Goal: Information Seeking & Learning: Learn about a topic

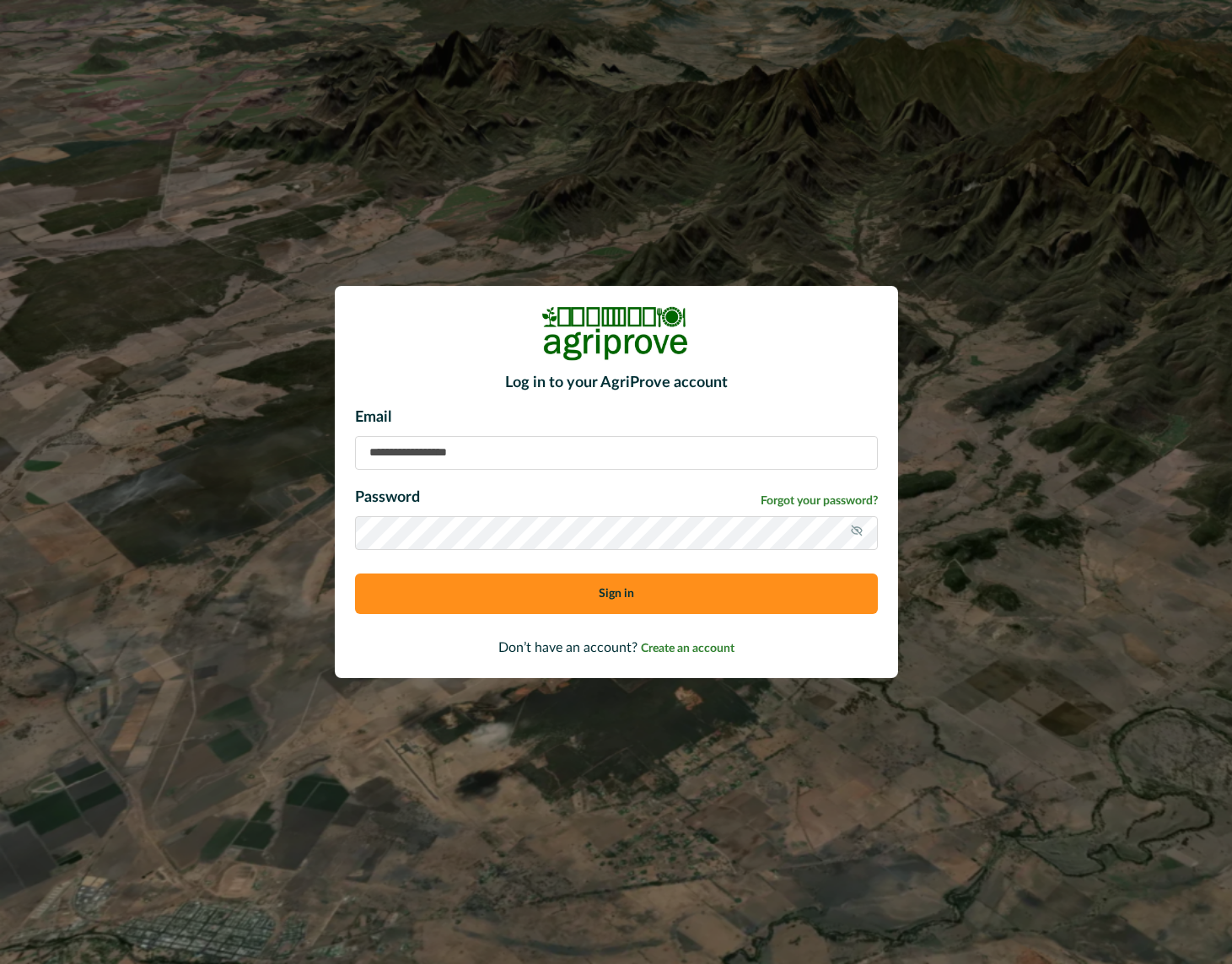
click at [447, 444] on input at bounding box center [616, 453] width 522 height 33
click at [546, 597] on button "Sign in" at bounding box center [616, 594] width 522 height 41
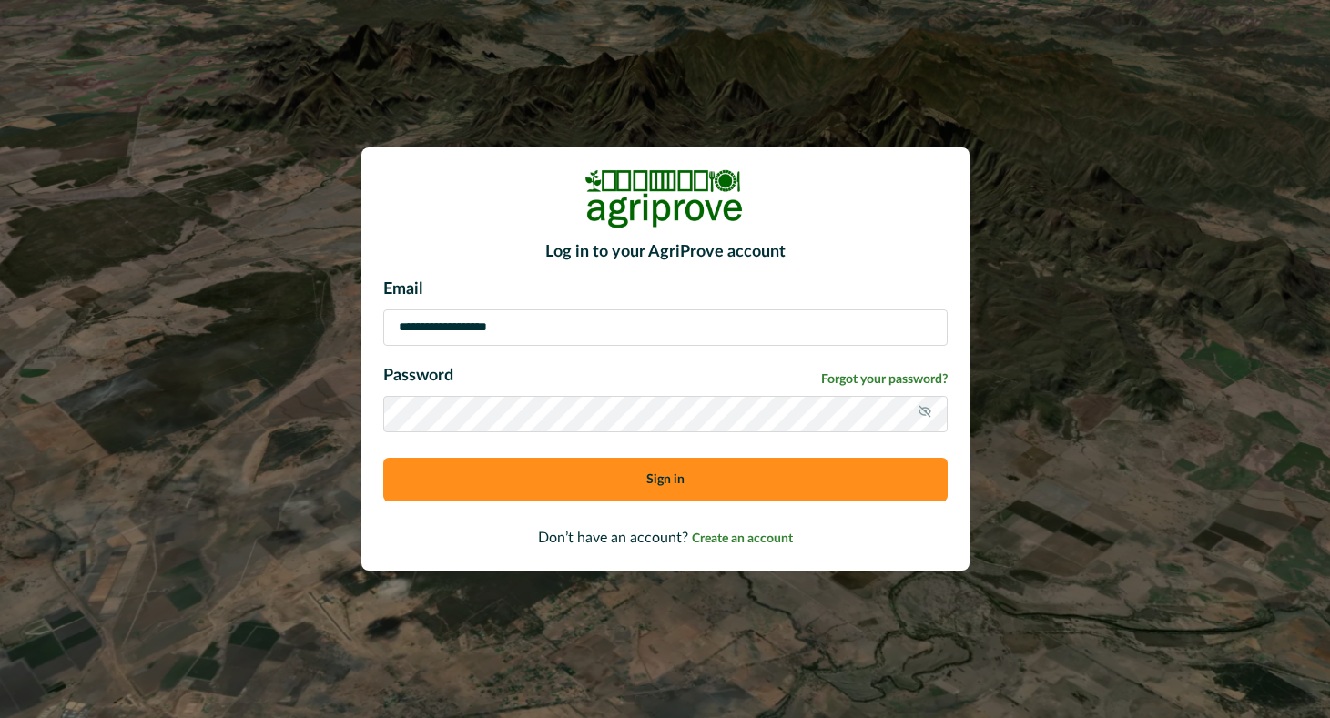
click at [433, 336] on input "**********" at bounding box center [665, 328] width 564 height 36
paste input "*********"
type input "**********"
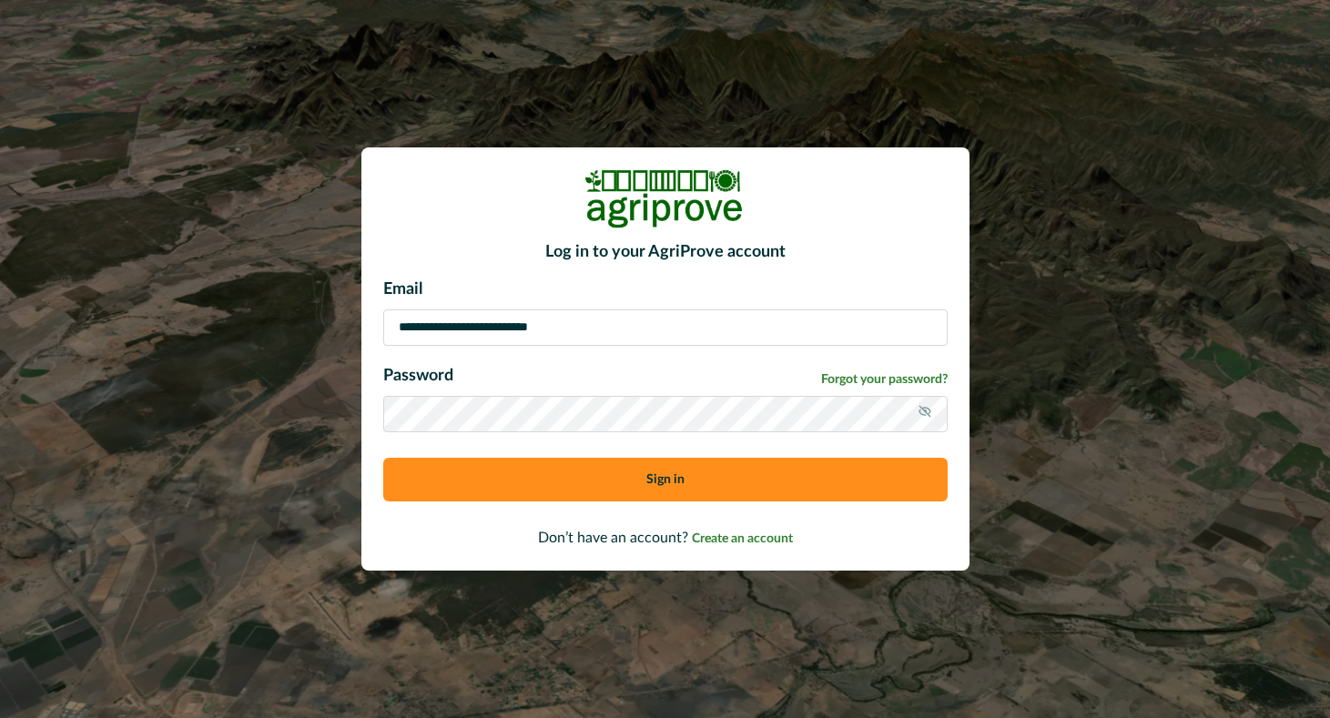
click at [581, 479] on button "Sign in" at bounding box center [665, 480] width 564 height 44
click at [918, 419] on icon at bounding box center [925, 411] width 15 height 15
click at [626, 483] on button "Sign in" at bounding box center [665, 480] width 564 height 44
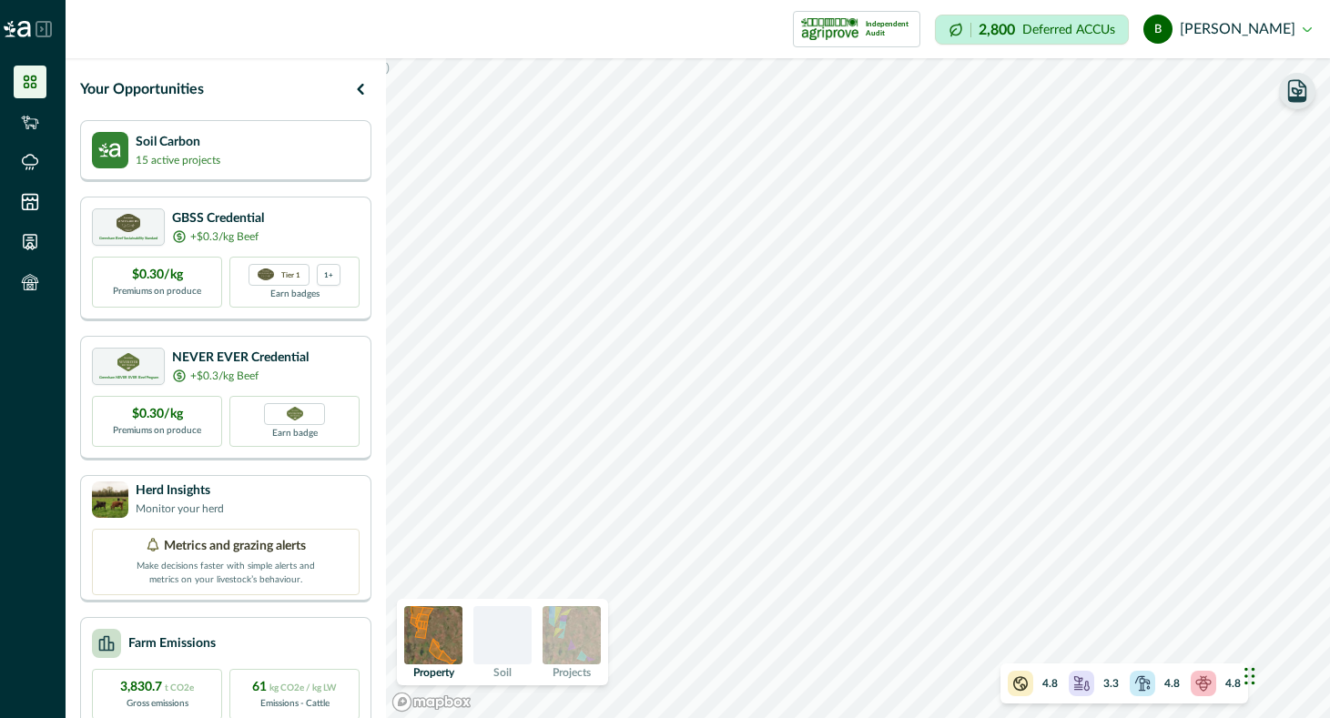
click at [1297, 88] on icon "button" at bounding box center [1297, 90] width 25 height 25
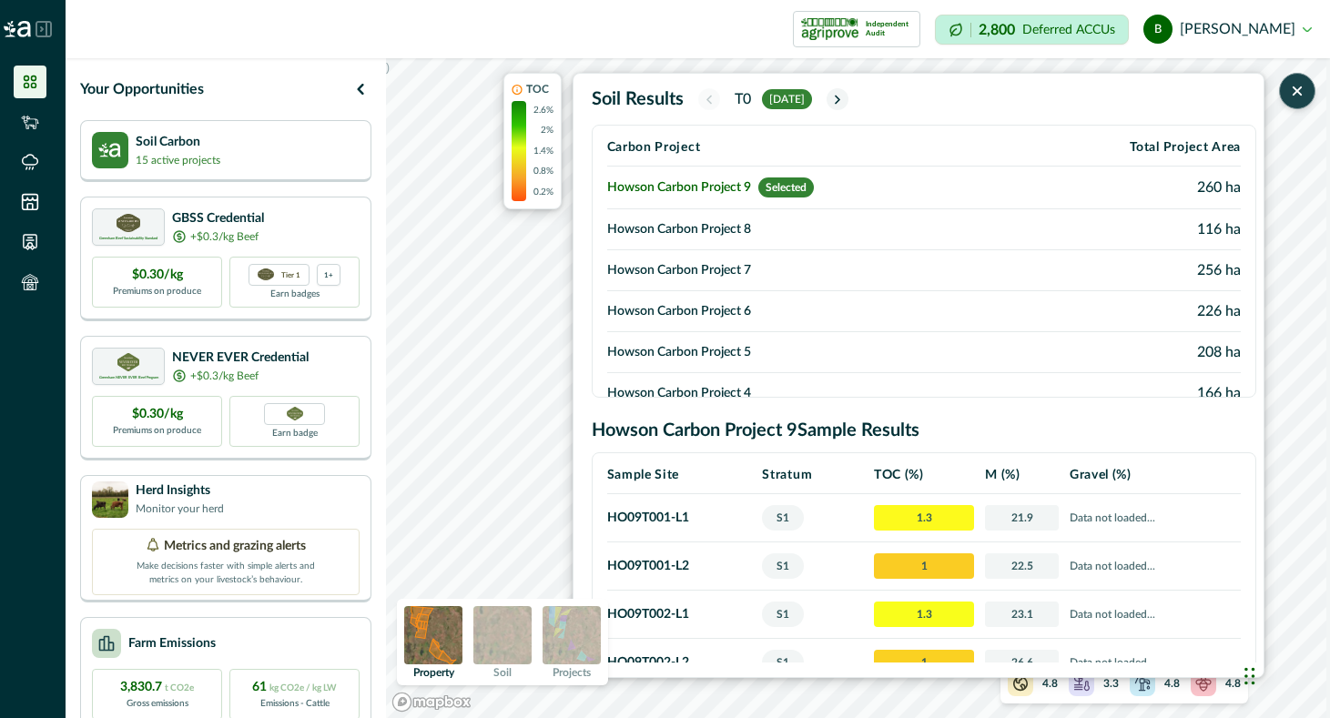
click at [1297, 99] on icon "button" at bounding box center [1297, 91] width 18 height 18
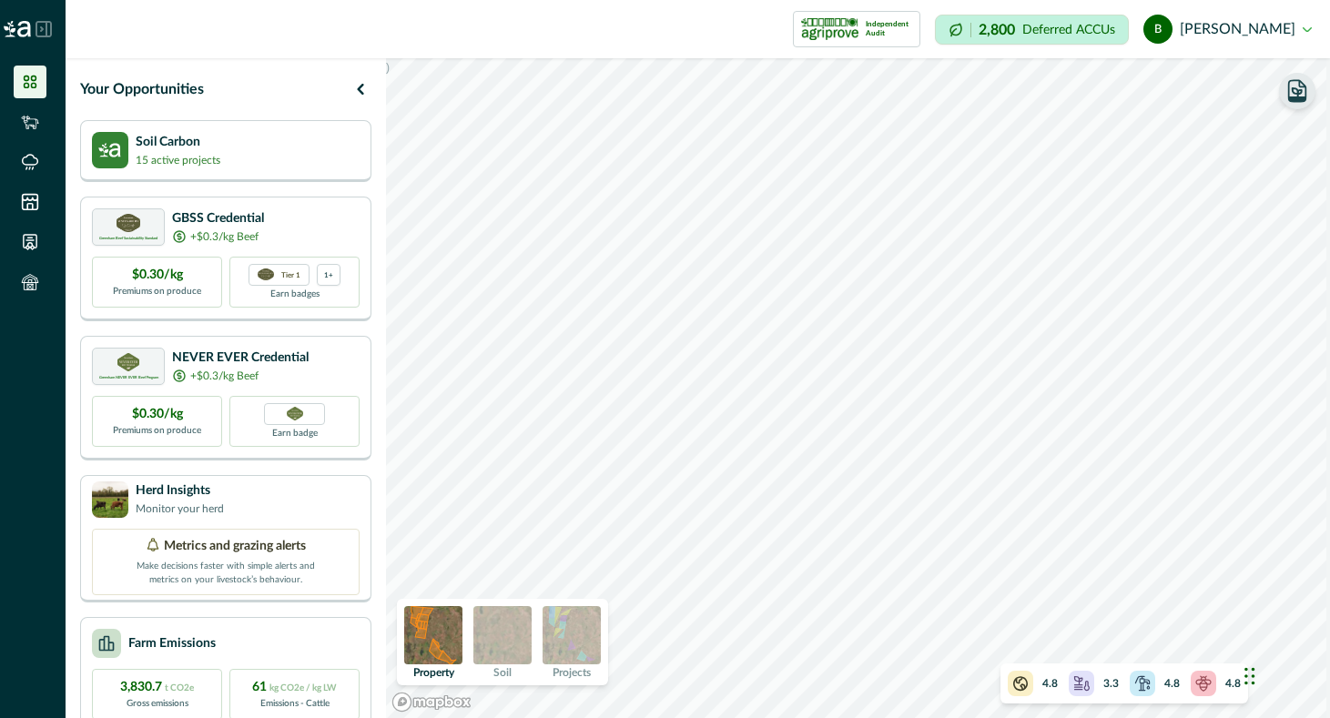
click at [32, 26] on div at bounding box center [33, 29] width 66 height 58
click at [45, 26] on icon at bounding box center [44, 29] width 16 height 16
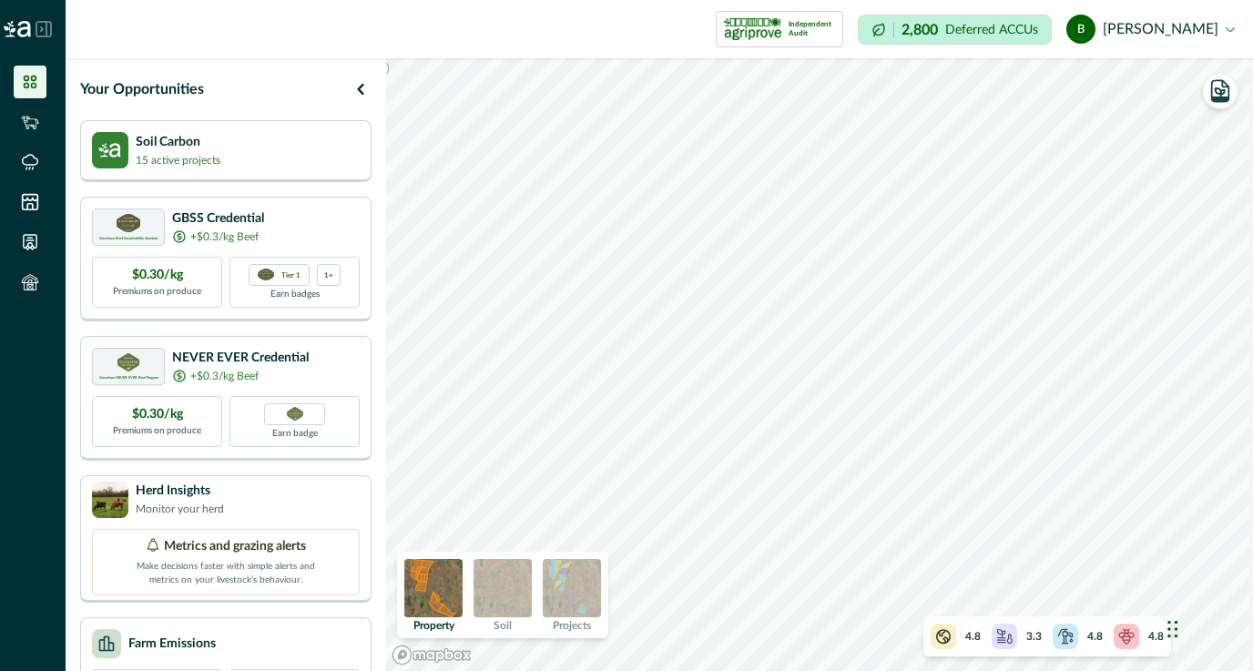
click at [889, 623] on div "4.8 3.3 4.8 4.8" at bounding box center [1047, 636] width 248 height 40
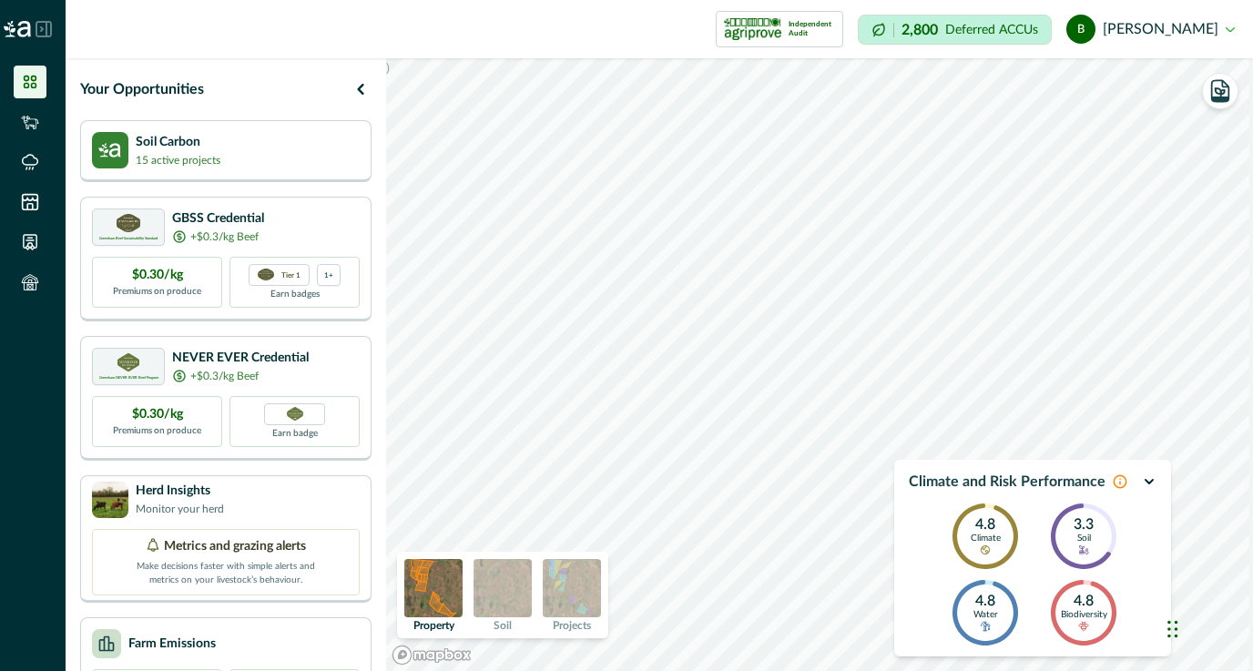
click at [889, 483] on icon "button" at bounding box center [1148, 482] width 7 height 4
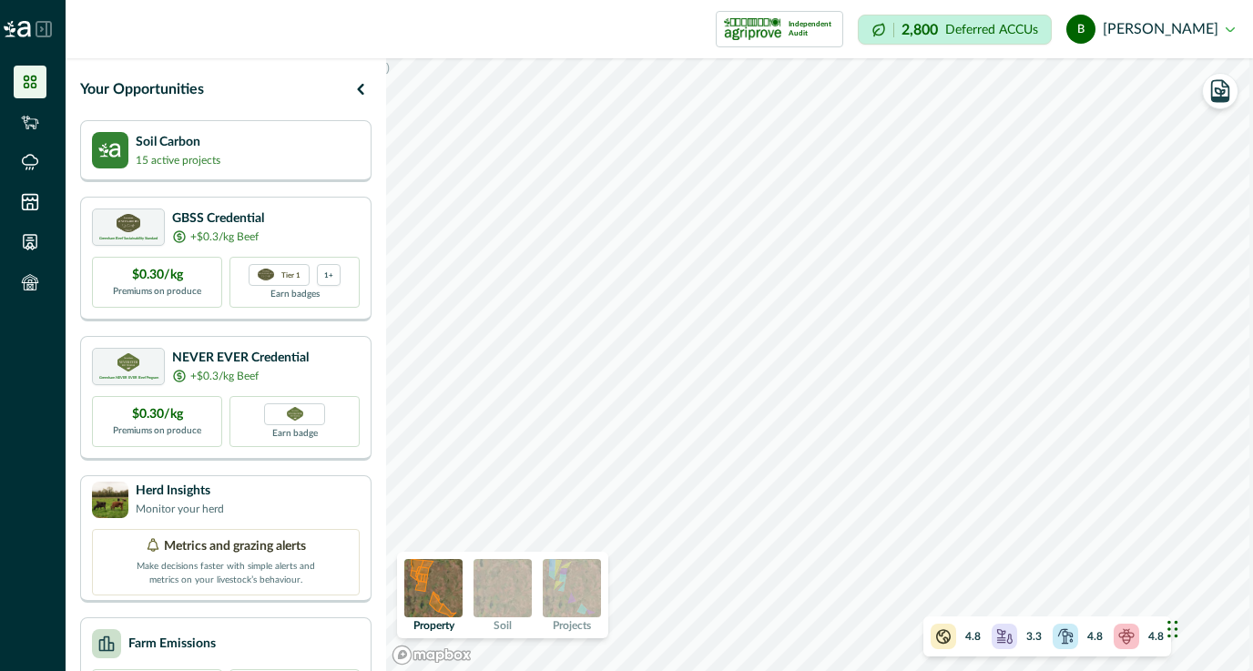
click at [889, 629] on div "4.8" at bounding box center [1077, 636] width 50 height 25
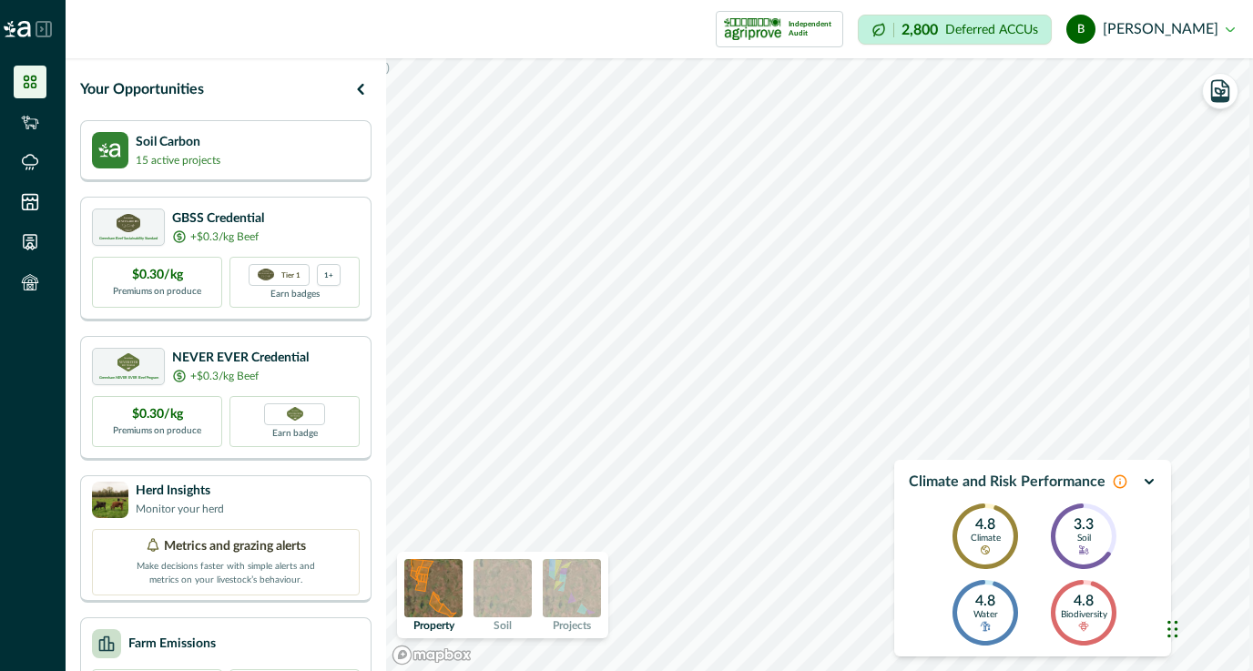
click at [889, 482] on icon "button" at bounding box center [1149, 481] width 15 height 15
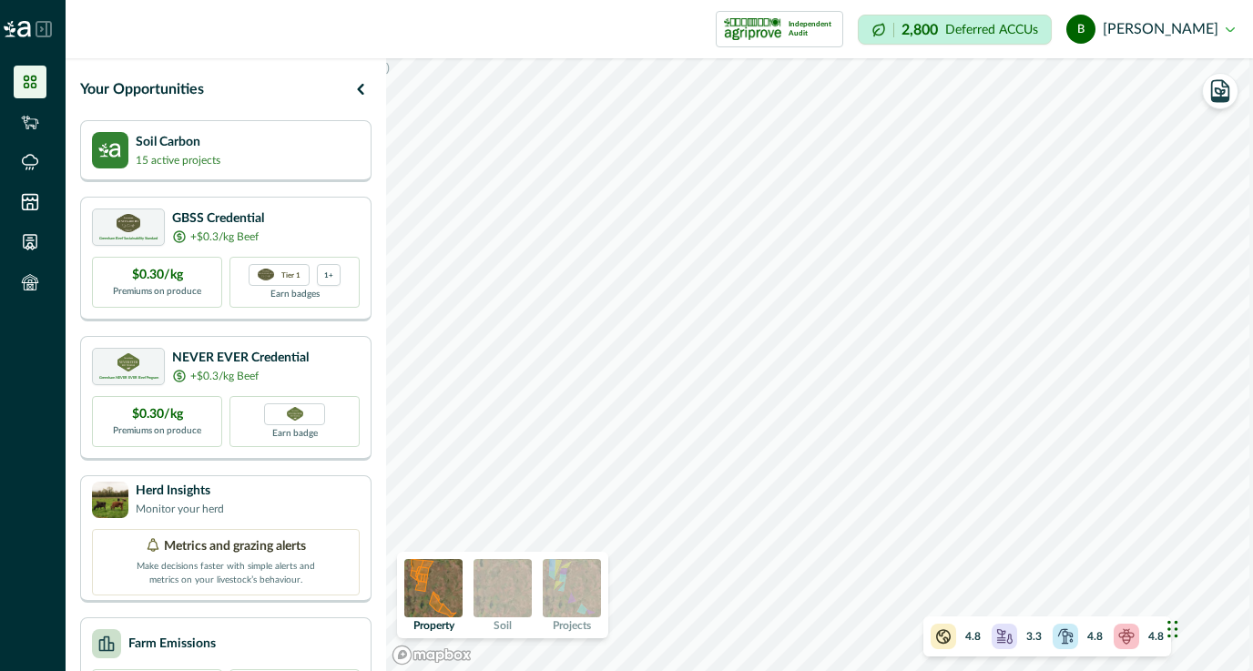
click at [889, 629] on div "4.8 3.3 4.8 4.8" at bounding box center [1047, 636] width 248 height 40
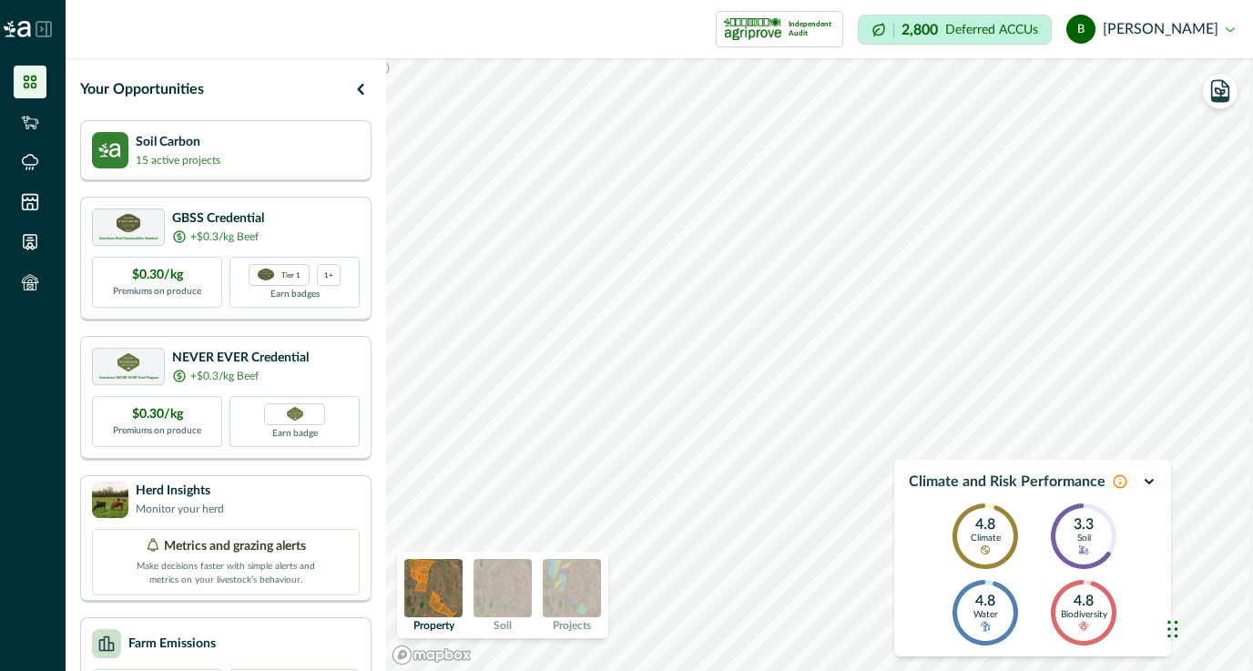
click at [889, 481] on icon at bounding box center [1119, 481] width 15 height 15
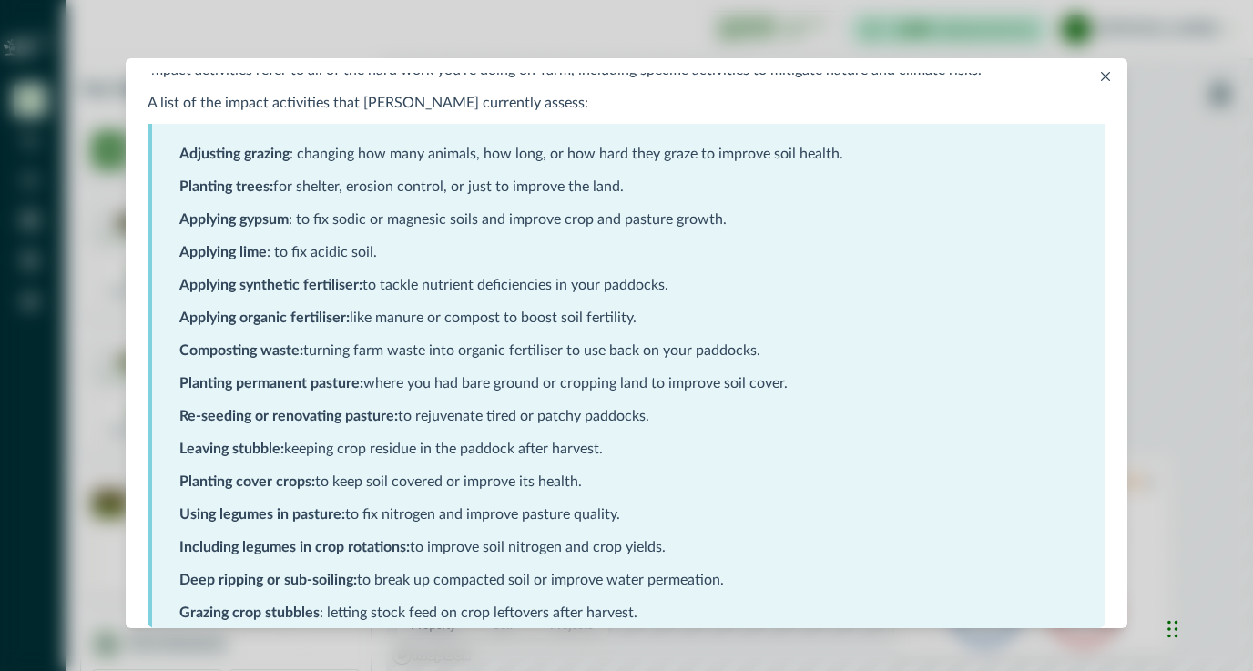
scroll to position [888, 0]
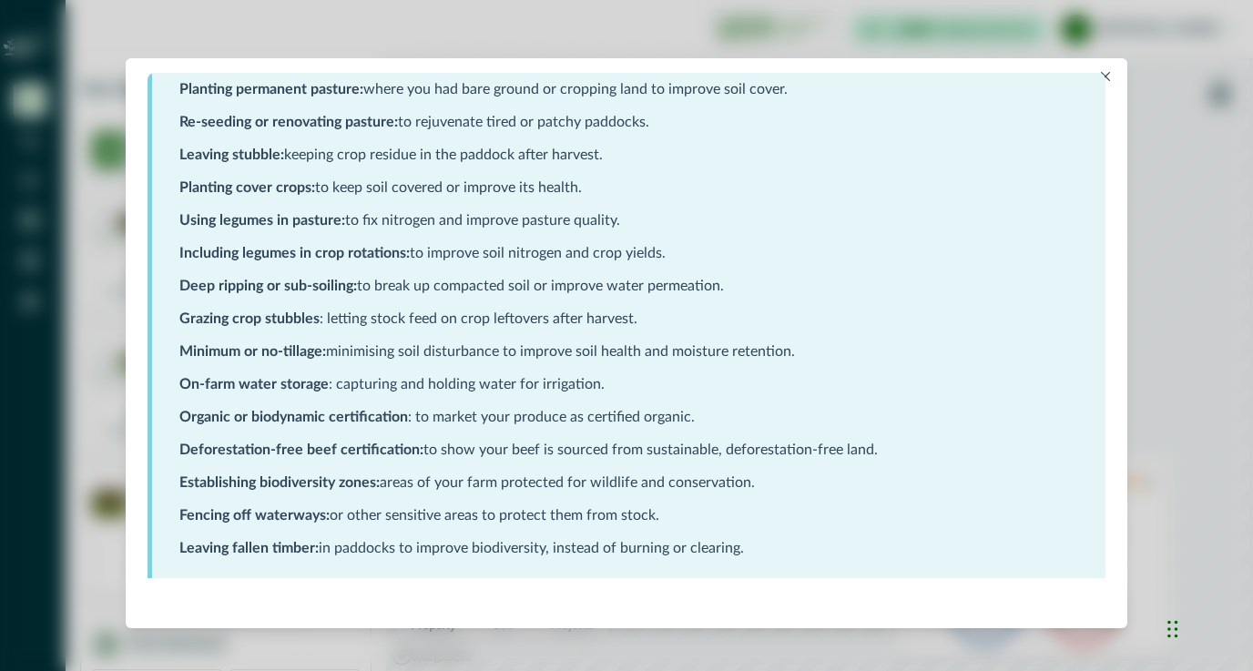
click at [889, 77] on div "Adjusting grazing : changing how many animals, how long, or how hard they graze…" at bounding box center [626, 204] width 959 height 748
click at [889, 76] on icon "Close" at bounding box center [1105, 76] width 9 height 9
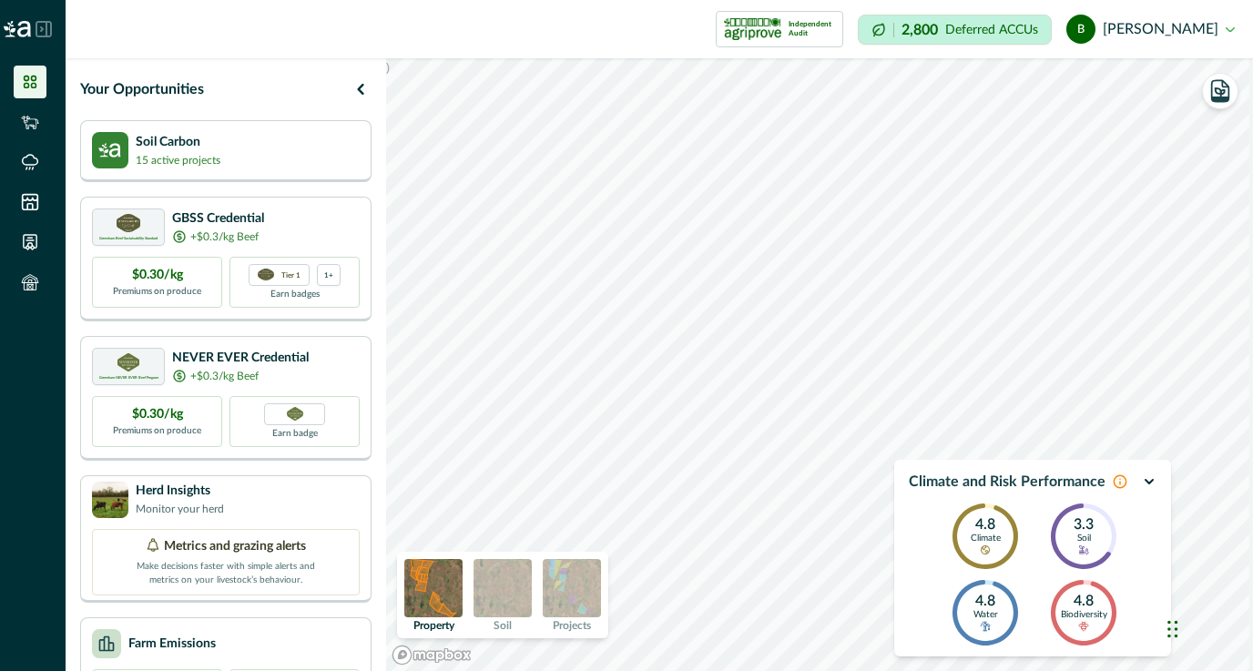
click at [889, 482] on icon "button" at bounding box center [1148, 482] width 7 height 4
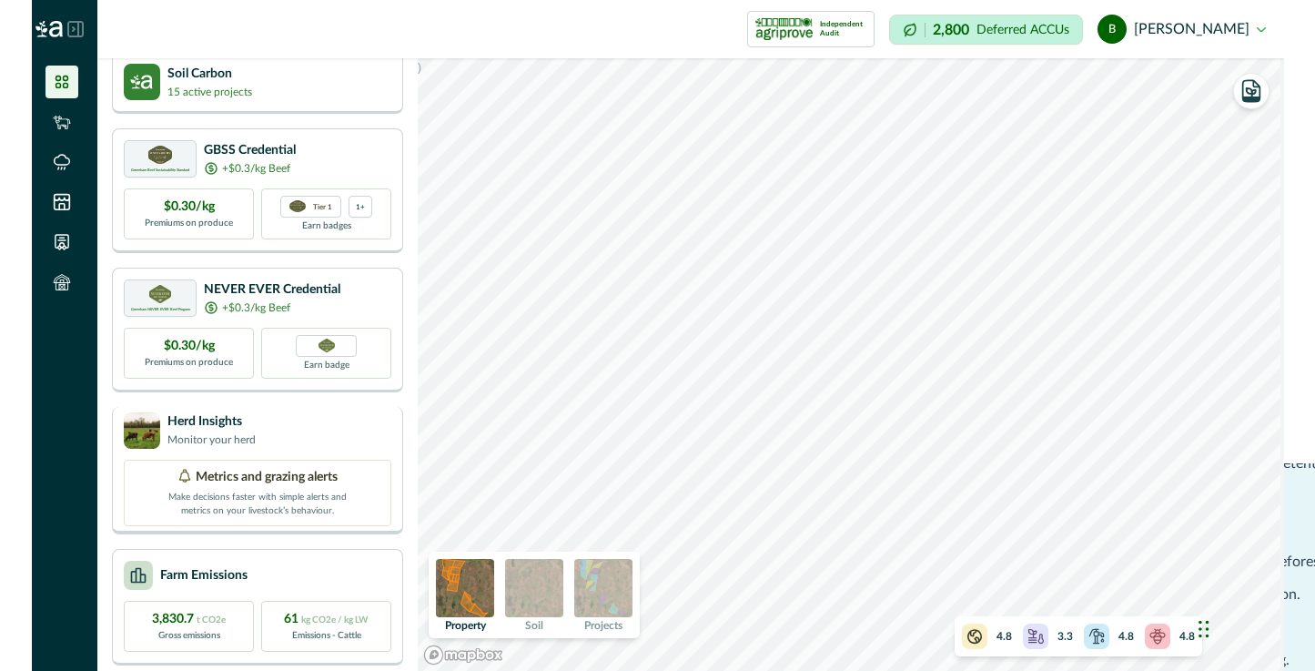
scroll to position [219, 0]
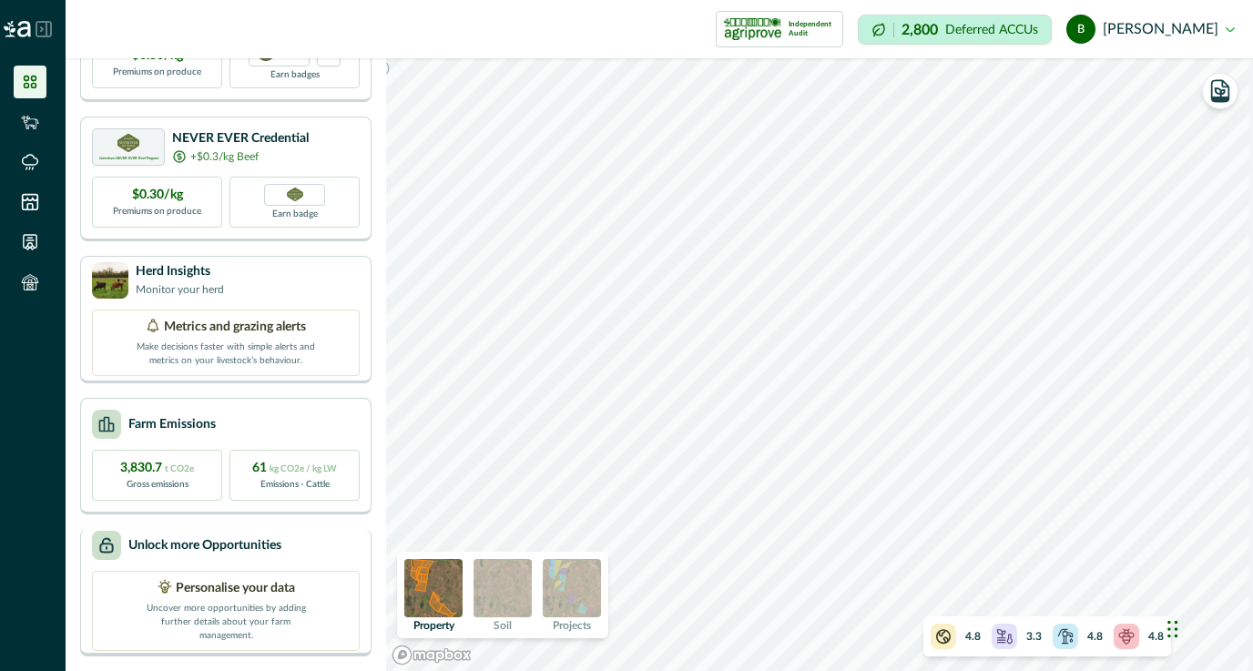
click at [234, 598] on p "Personalise your data" at bounding box center [235, 588] width 119 height 19
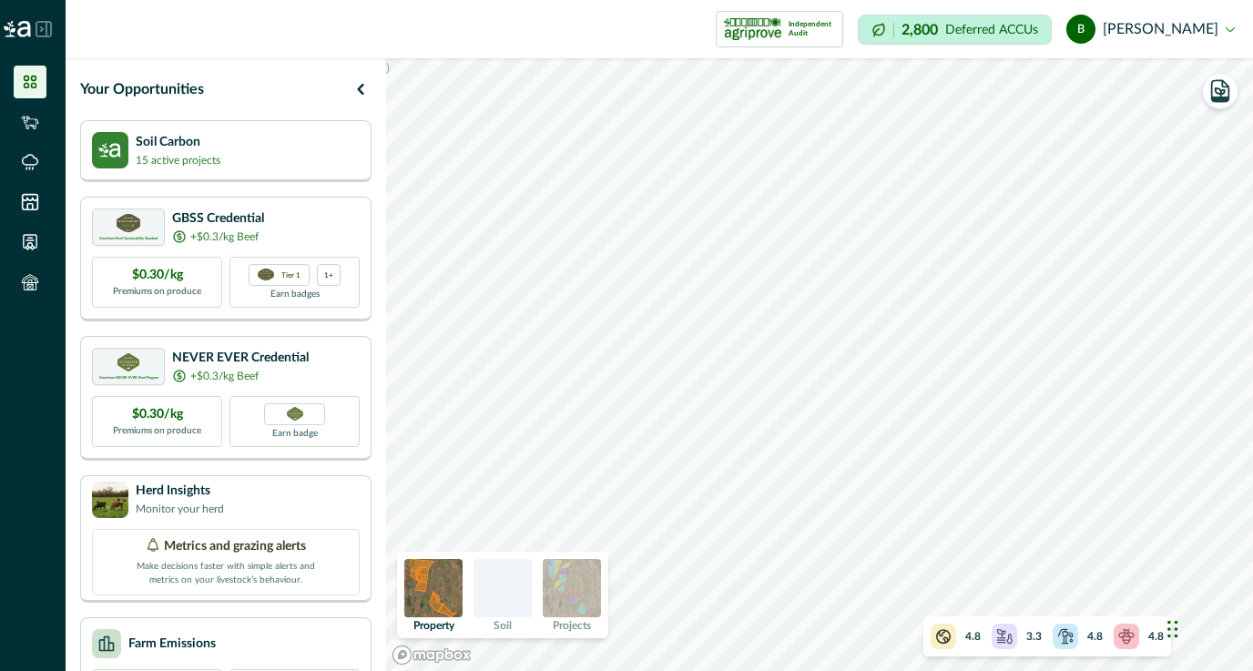
click at [182, 66] on div "Your Opportunities Soil Carbon 15 active projects Greenham Beef Sustainability …" at bounding box center [224, 364] width 317 height 613
click at [220, 152] on div "Soil Carbon 15 active projects" at bounding box center [226, 149] width 268 height 36
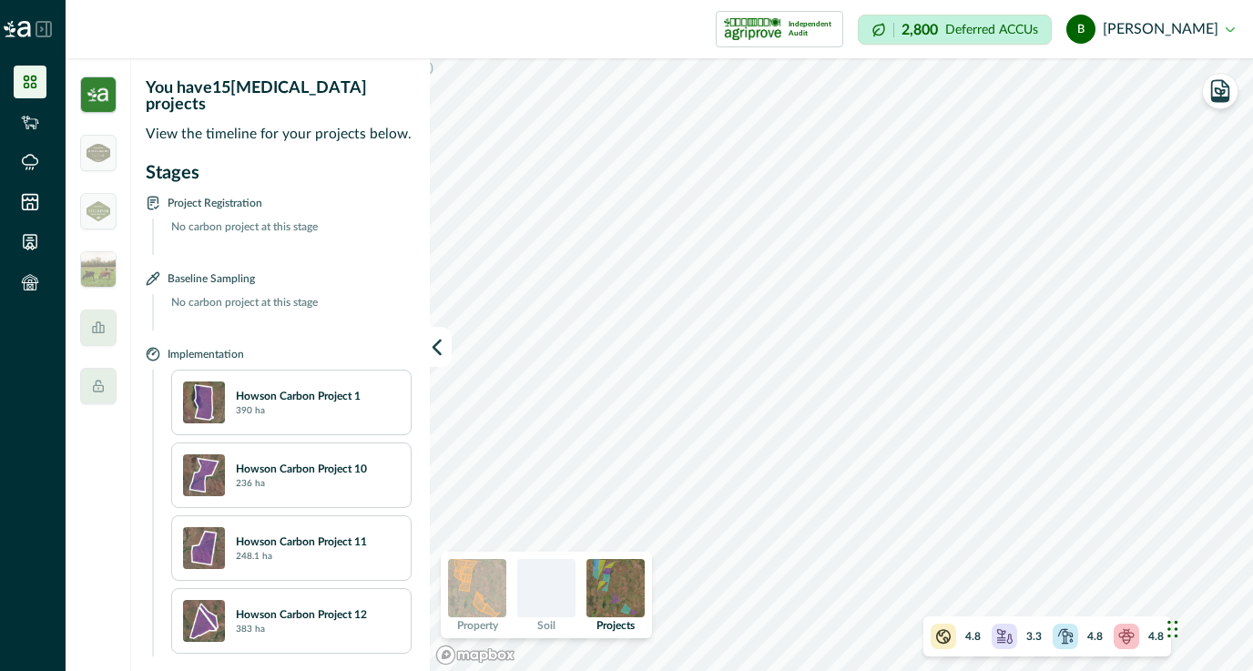
click at [161, 80] on p "You have 15 active carbon projects" at bounding box center [282, 96] width 273 height 33
click at [889, 94] on icon "button" at bounding box center [1219, 90] width 25 height 25
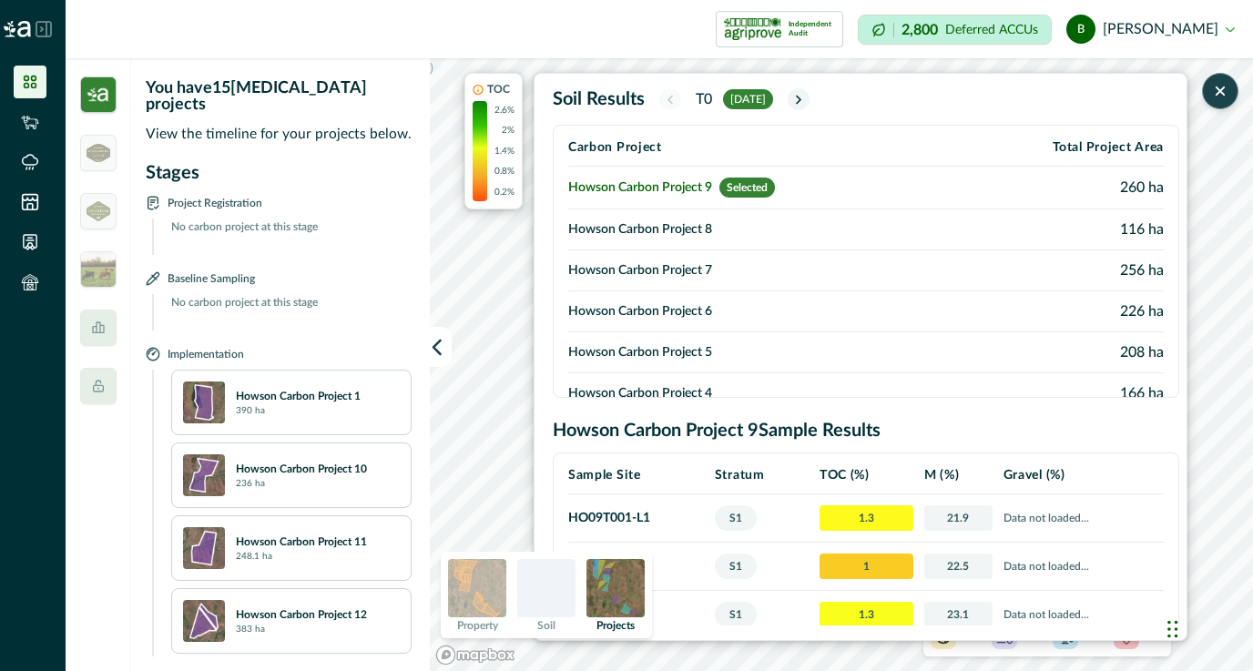
click at [524, 580] on div at bounding box center [546, 588] width 58 height 58
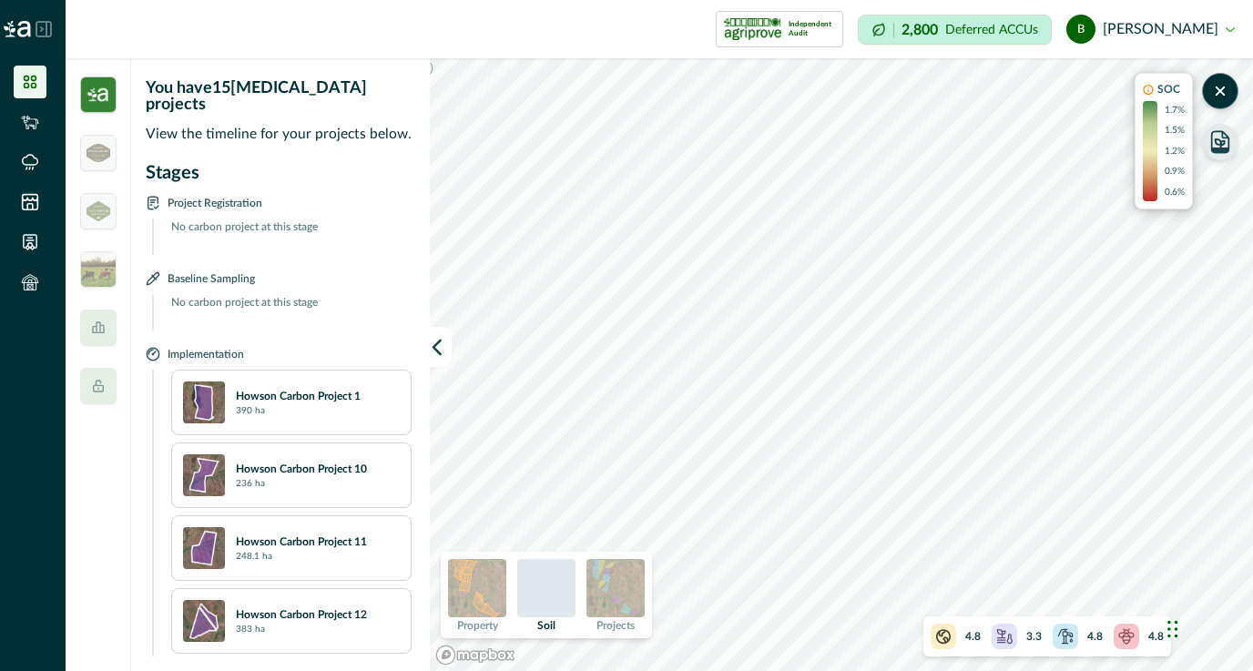
click at [602, 585] on img at bounding box center [615, 588] width 58 height 58
click at [446, 603] on div "Property Soil Projects" at bounding box center [546, 595] width 211 height 86
click at [462, 602] on img at bounding box center [477, 588] width 58 height 58
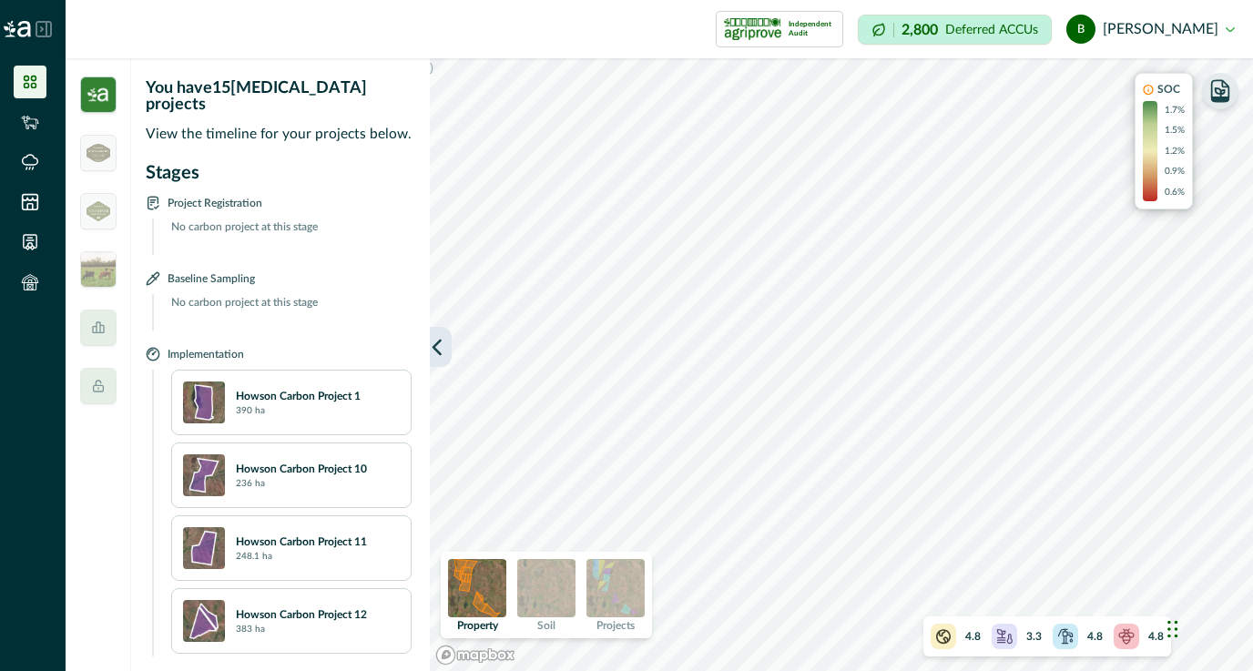
click at [443, 353] on icon "button" at bounding box center [437, 347] width 18 height 18
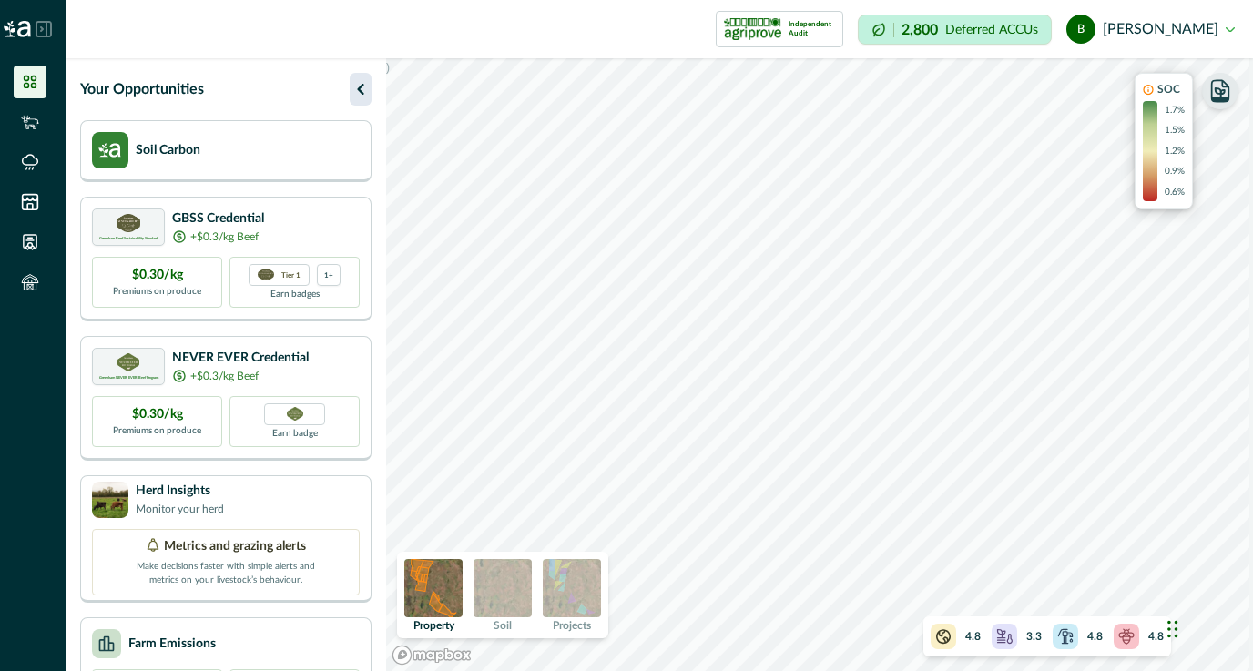
click at [359, 94] on icon "button" at bounding box center [361, 89] width 22 height 22
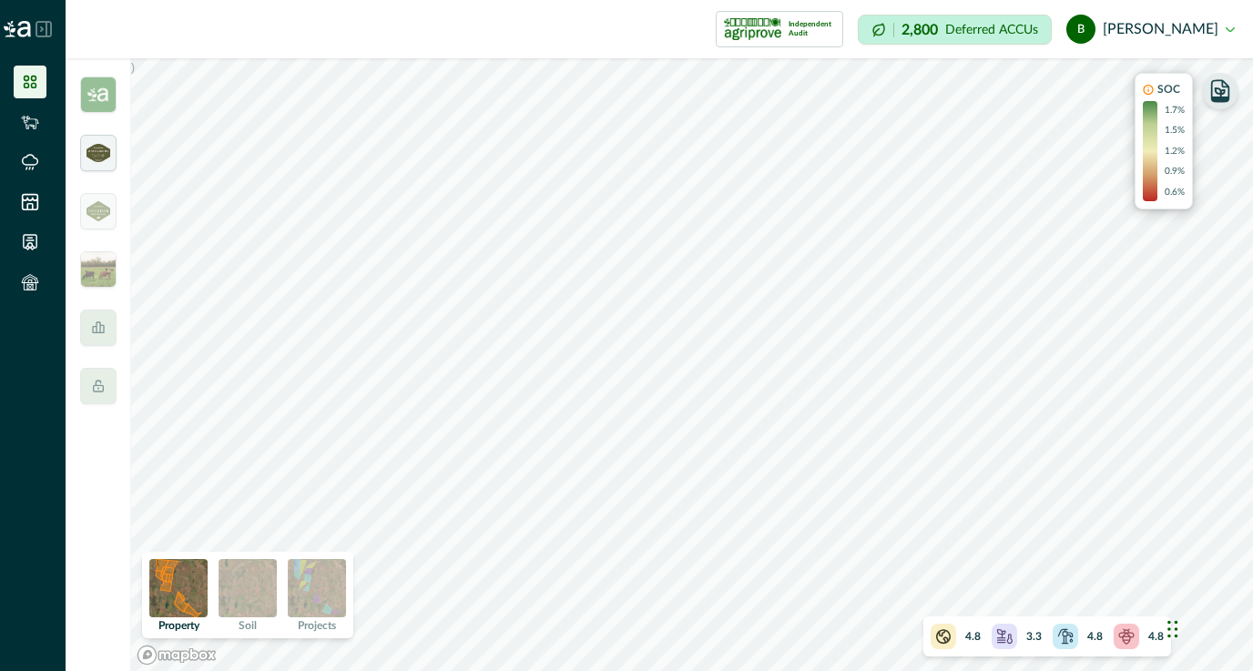
click at [96, 160] on img at bounding box center [98, 153] width 24 height 18
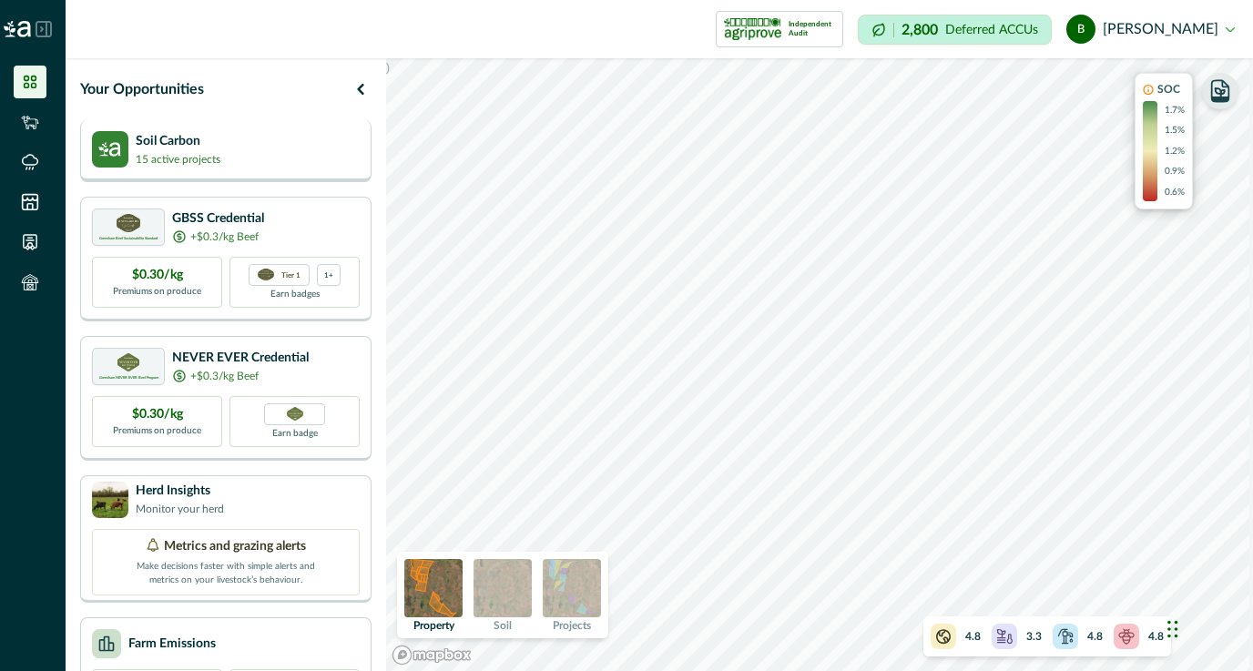
click at [259, 155] on div "Soil Carbon 15 active projects" at bounding box center [226, 149] width 268 height 36
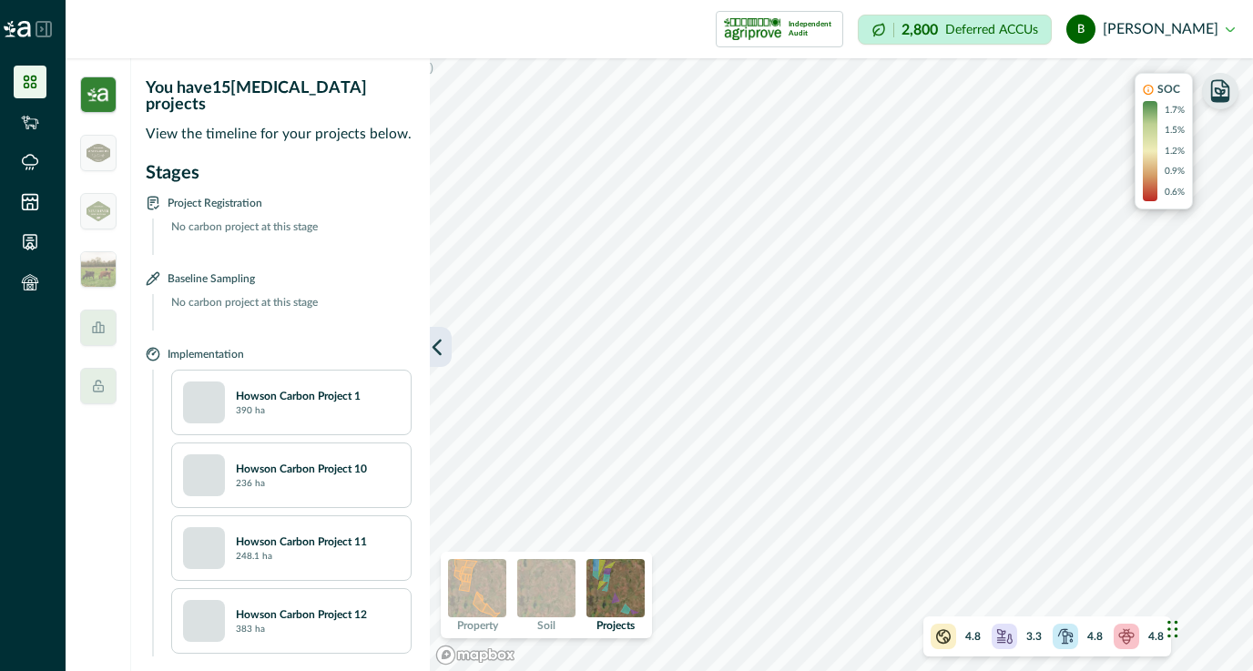
click at [440, 345] on icon "button" at bounding box center [437, 347] width 18 height 18
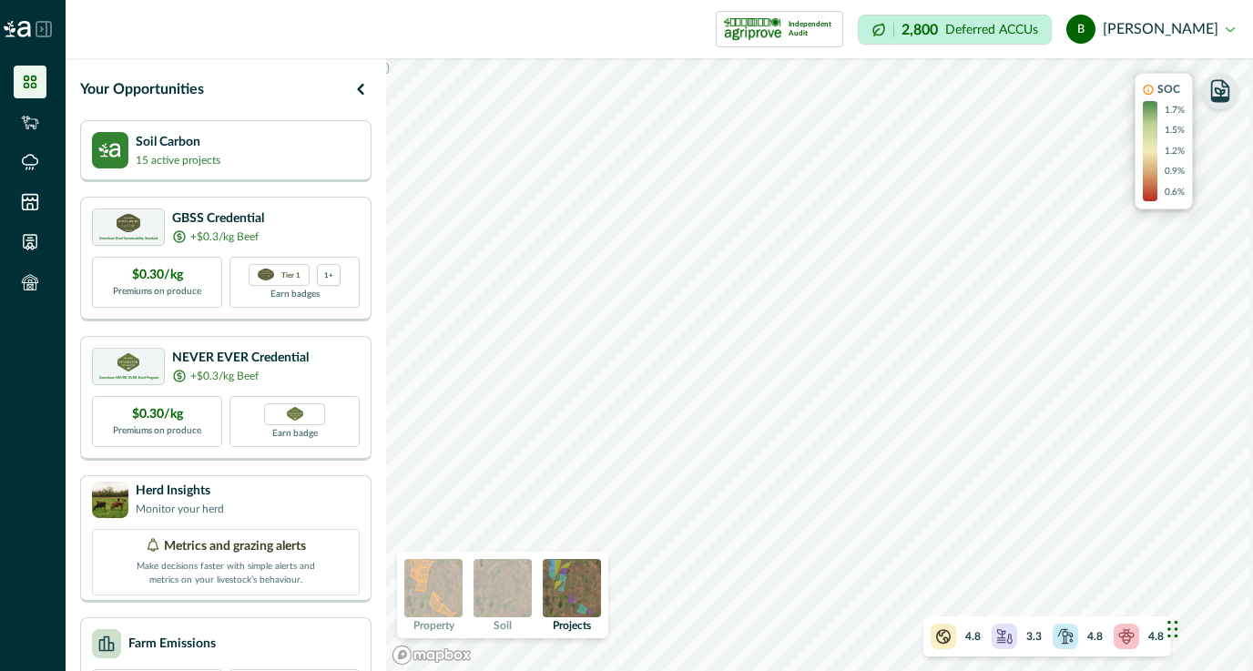
click at [204, 76] on div "Your Opportunities" at bounding box center [225, 89] width 291 height 33
click at [29, 167] on icon at bounding box center [30, 162] width 15 height 15
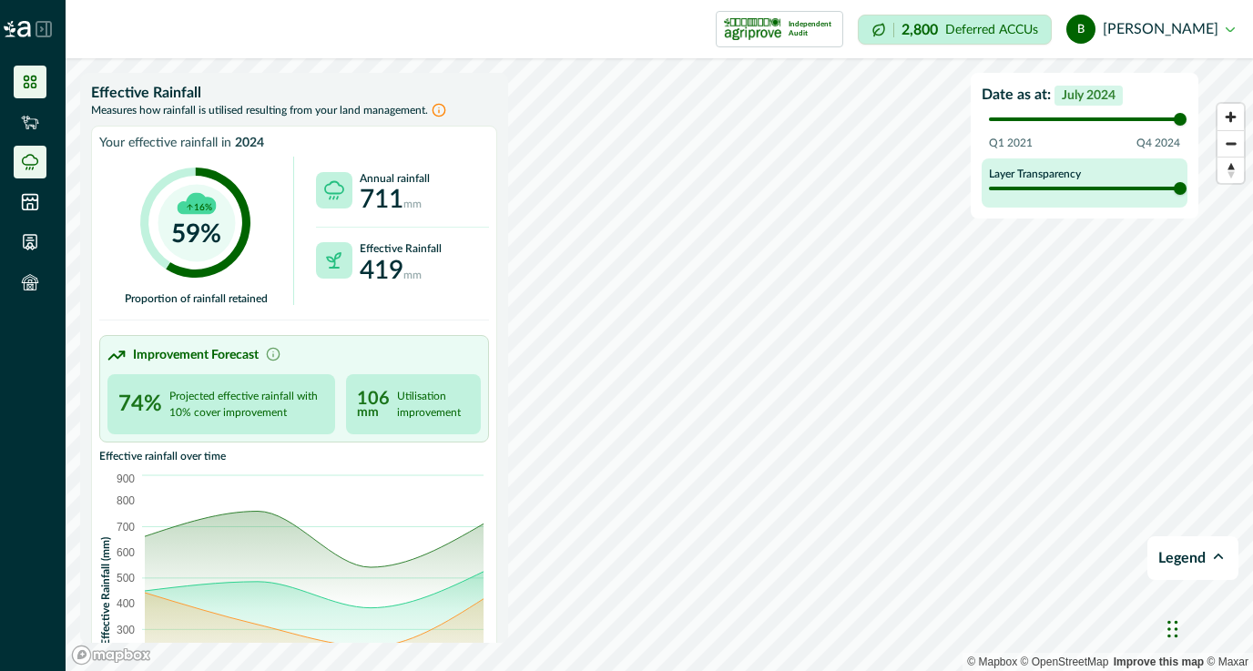
click at [36, 70] on li at bounding box center [30, 82] width 33 height 33
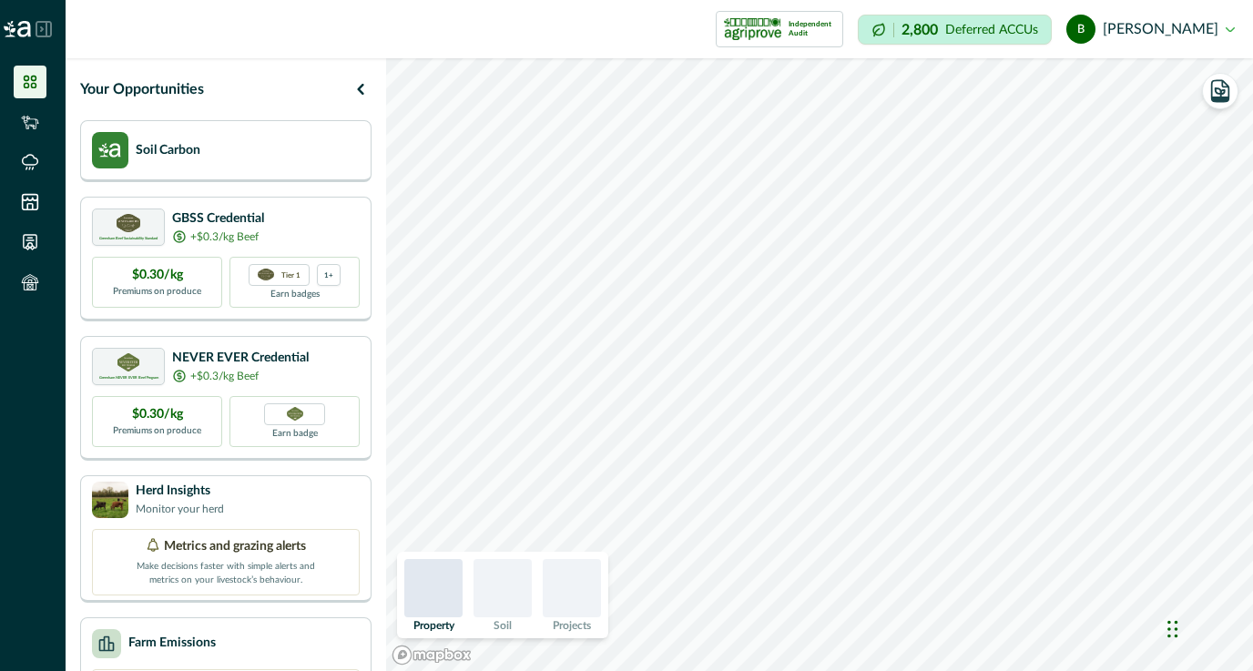
click at [889, 480] on html "Impersonation Mode Independent Audit Howson Carbon Project 4 1 Credential Howso…" at bounding box center [626, 335] width 1253 height 671
